Goal: Obtain resource: Download file/media

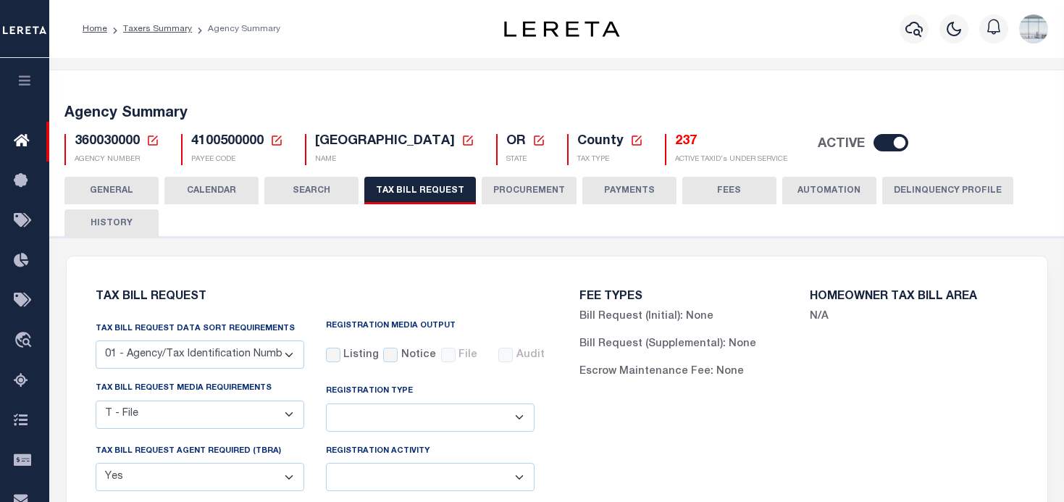
select select "22"
select select "true"
select select "9"
select select "1"
select select
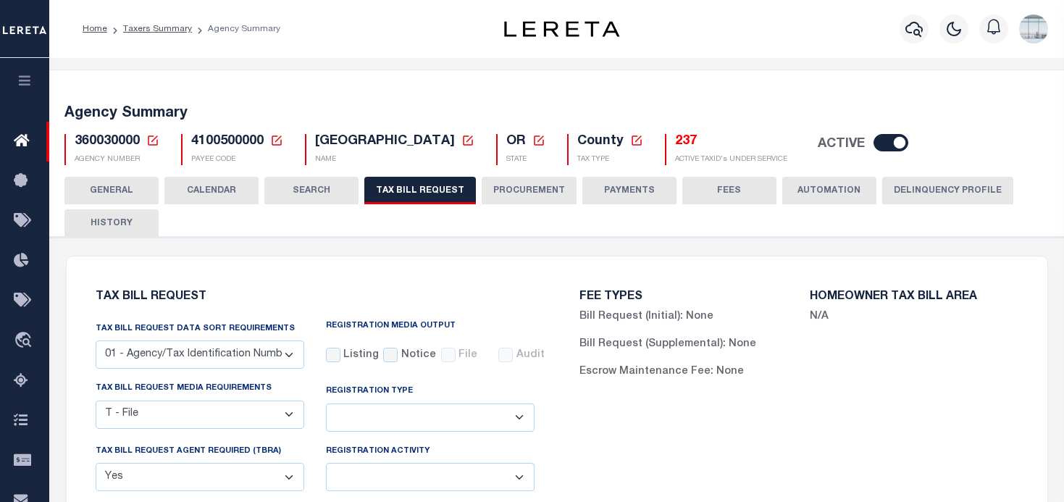
select select "4100743000"
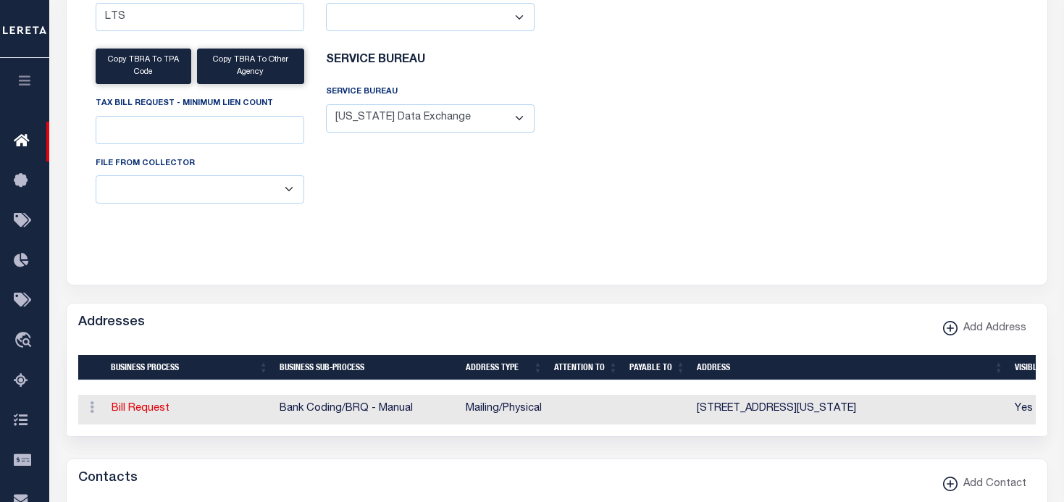
scroll to position [580, 0]
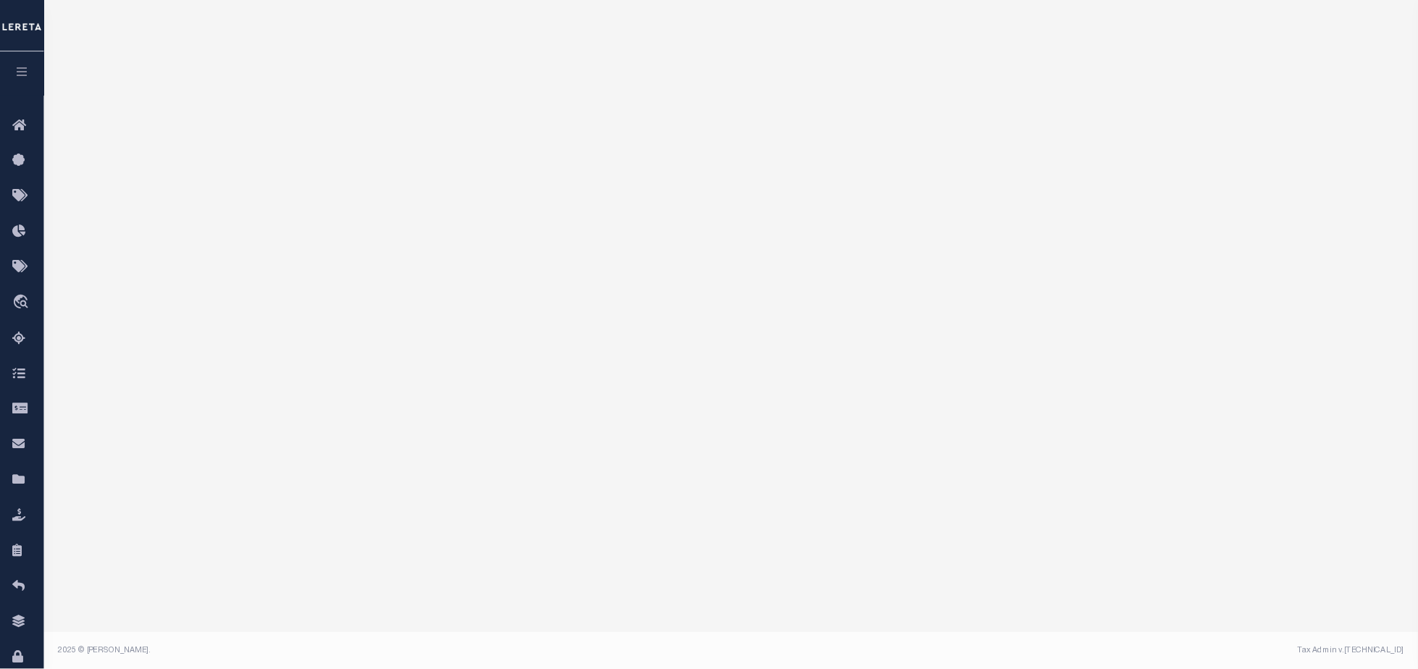
scroll to position [155, 0]
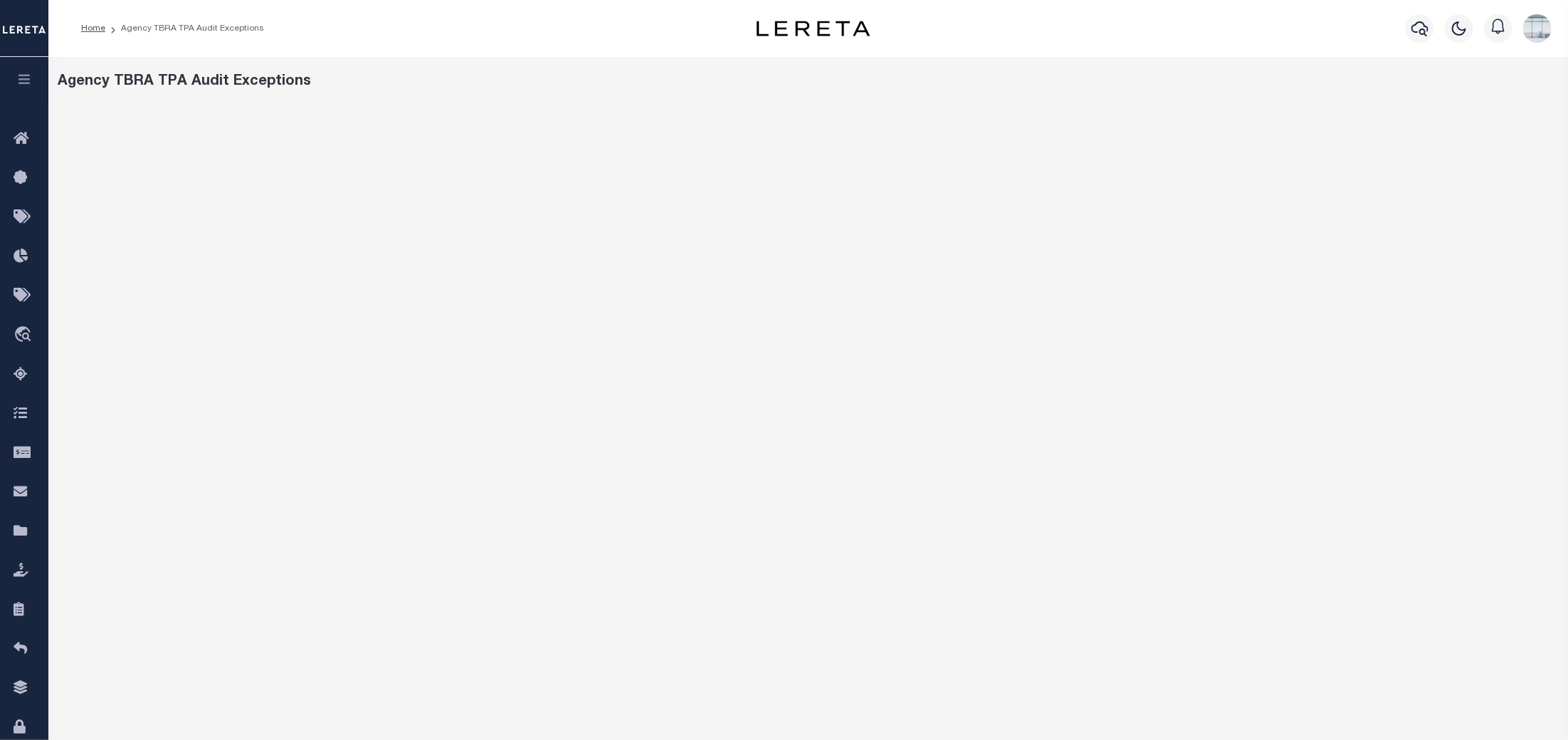
click at [26, 84] on icon "button" at bounding box center [25, 79] width 17 height 13
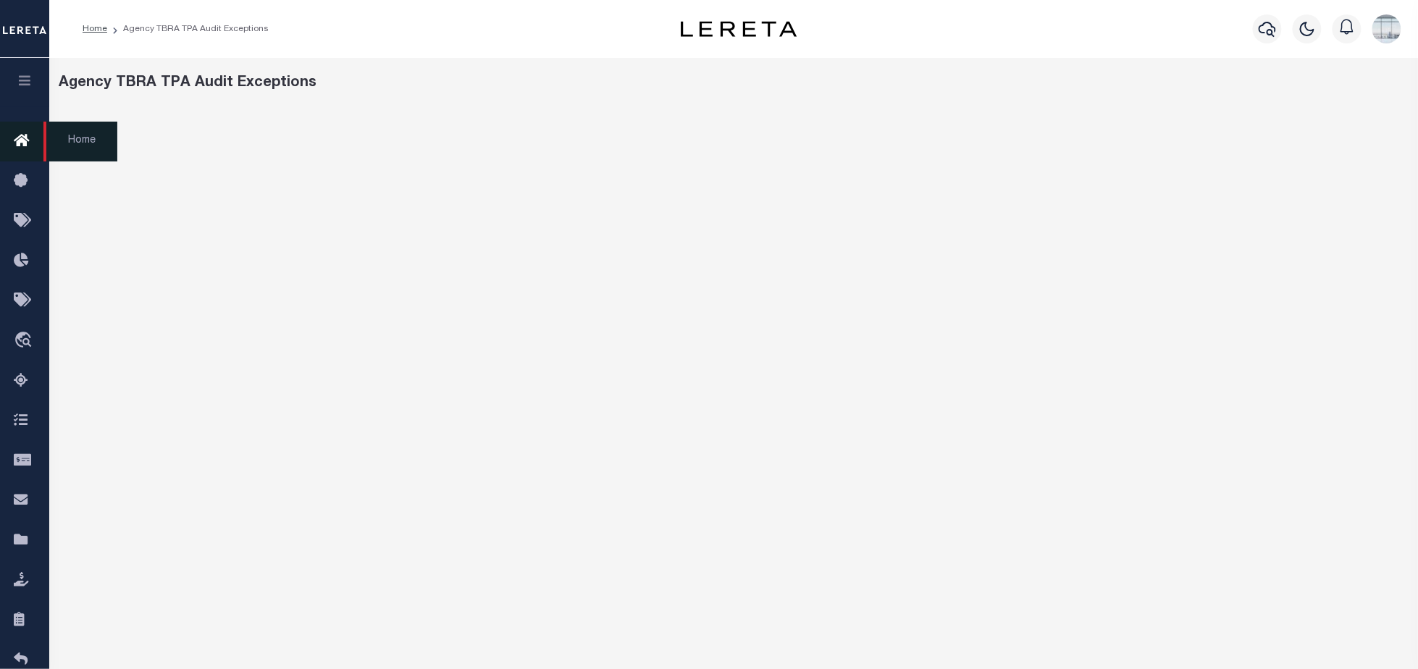
click at [21, 141] on icon at bounding box center [25, 142] width 23 height 18
click at [24, 85] on icon "button" at bounding box center [25, 80] width 17 height 13
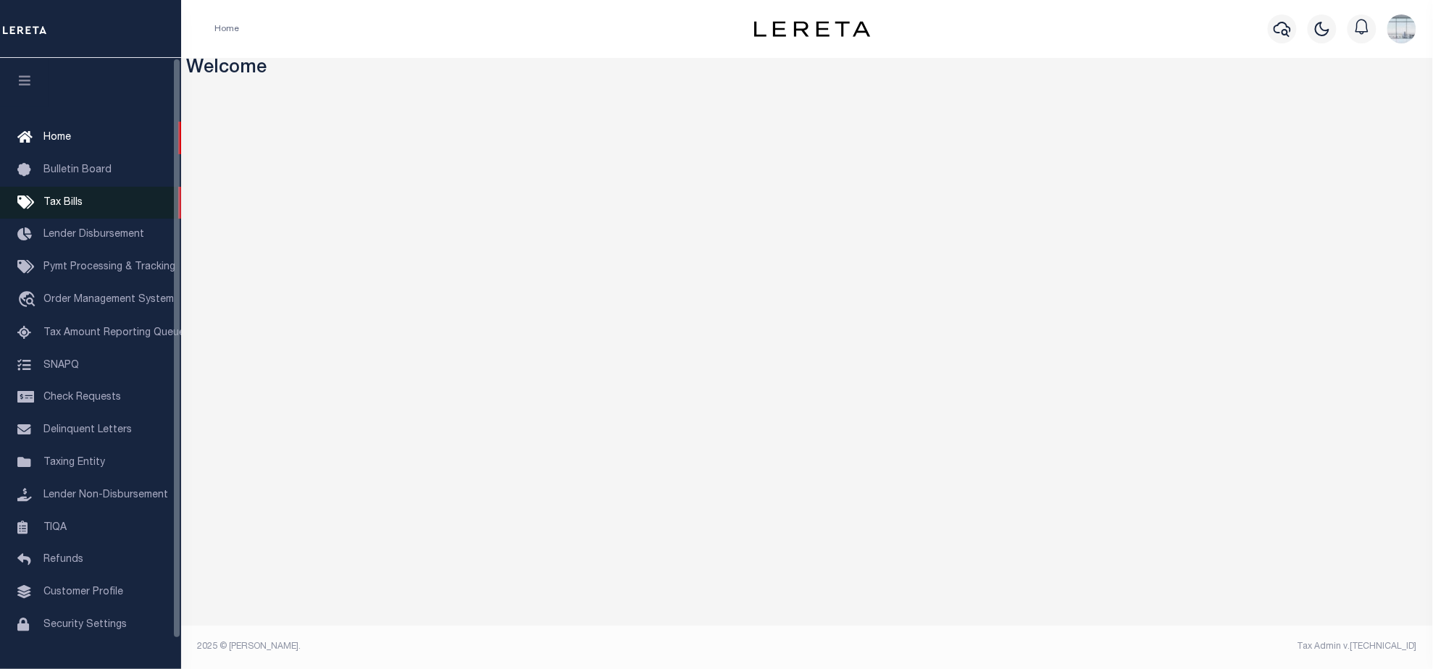
click at [74, 201] on span "Tax Bills" at bounding box center [62, 203] width 39 height 10
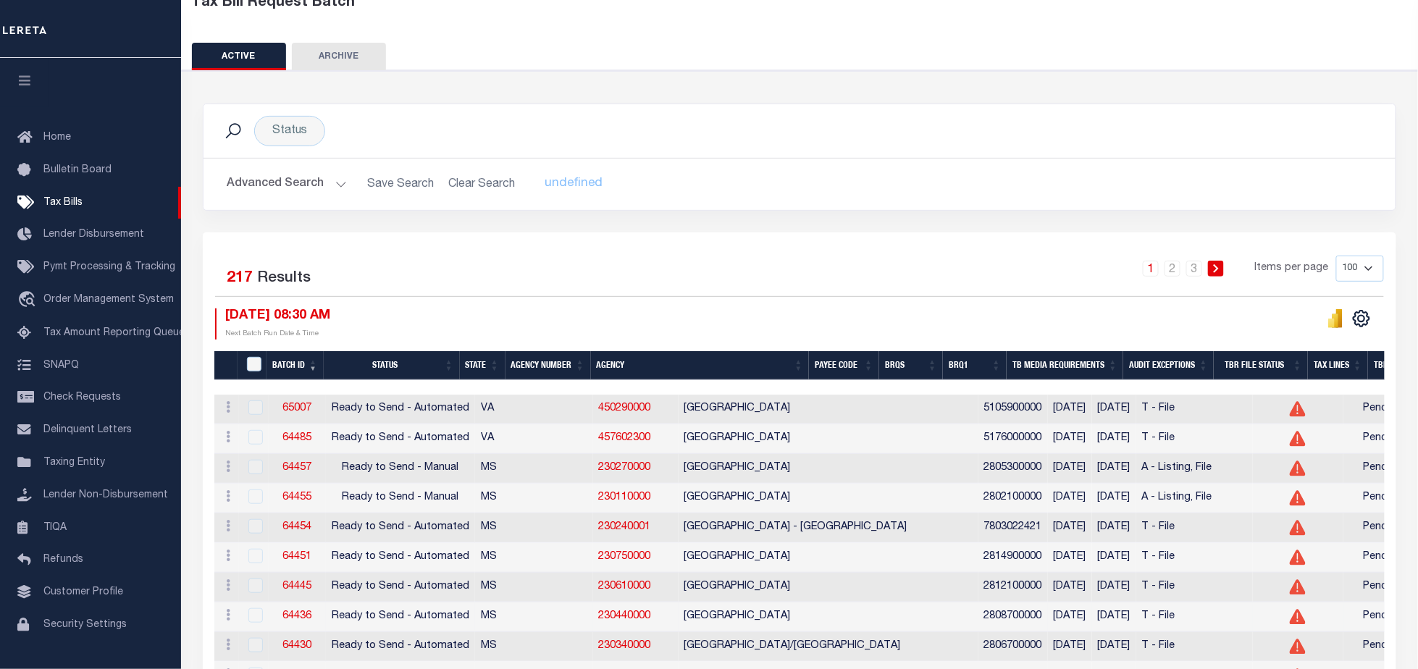
scroll to position [96, 0]
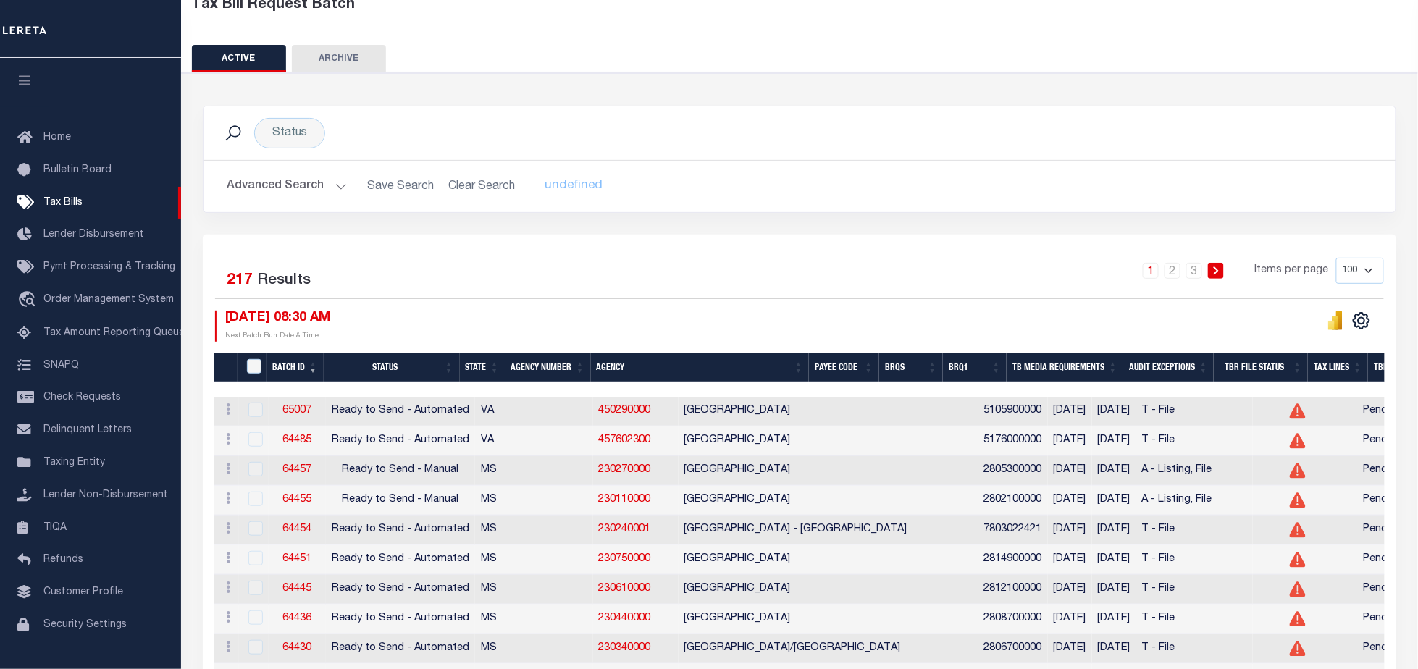
click at [539, 365] on th "Agency Number" at bounding box center [548, 369] width 85 height 30
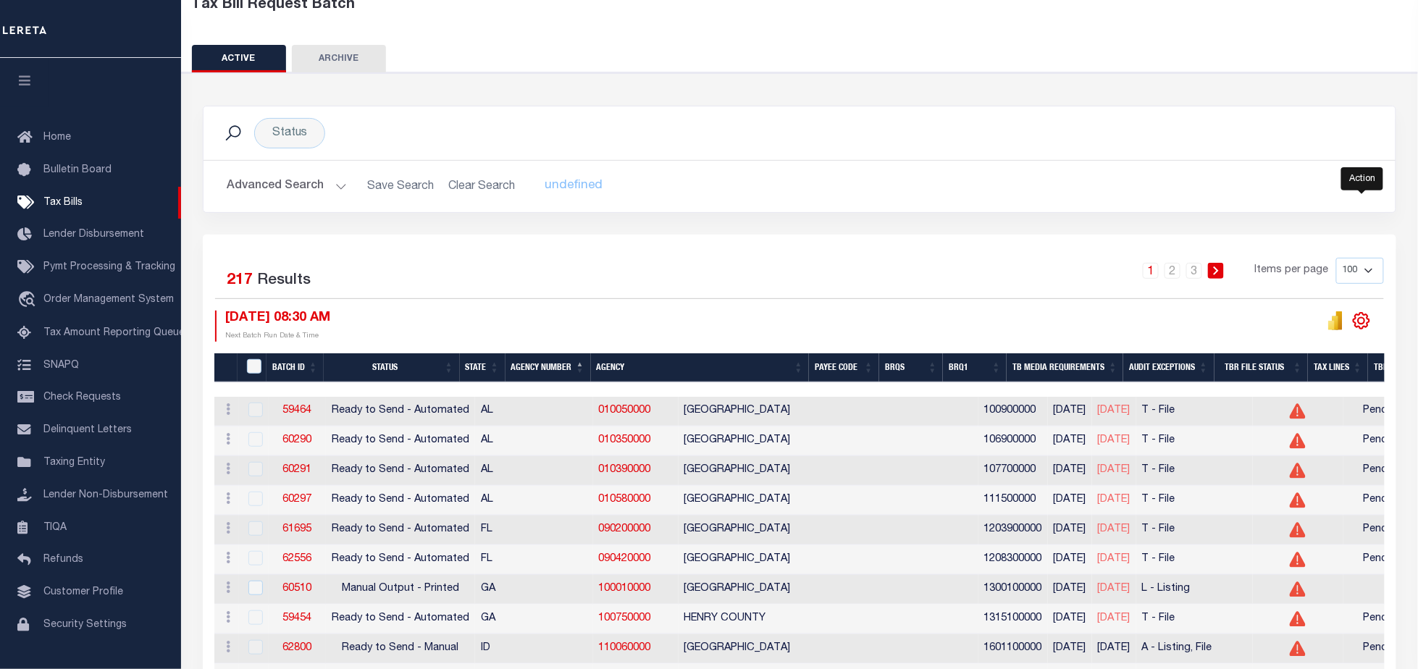
click at [1368, 325] on icon "" at bounding box center [1362, 321] width 16 height 16
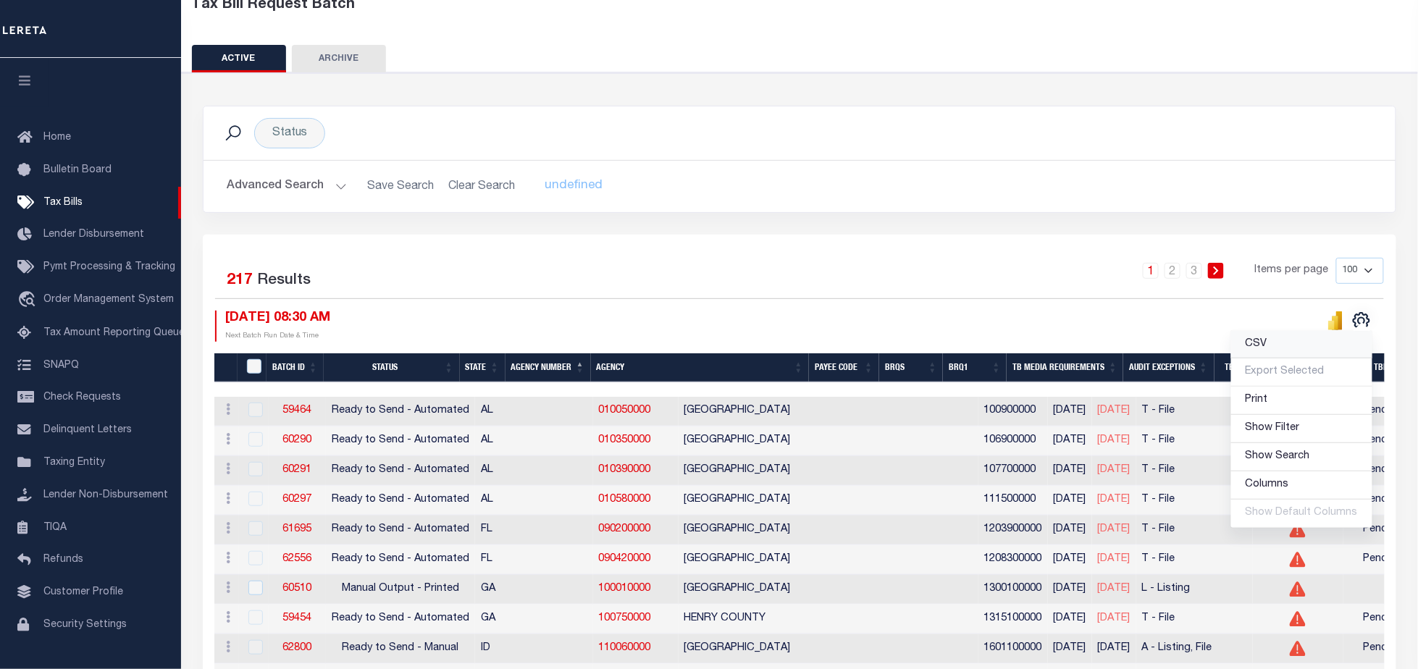
click at [1268, 348] on span "CSV" at bounding box center [1257, 344] width 22 height 10
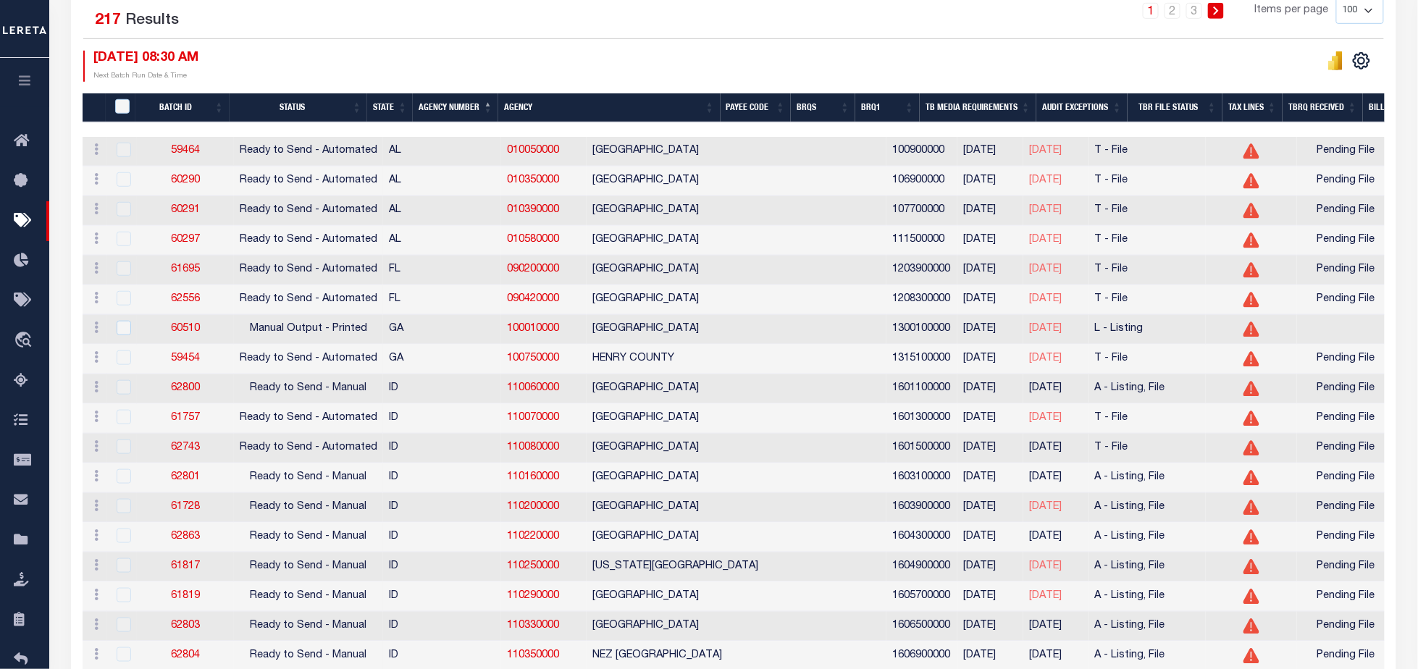
scroll to position [0, 0]
